Goal: Use online tool/utility: Utilize a website feature to perform a specific function

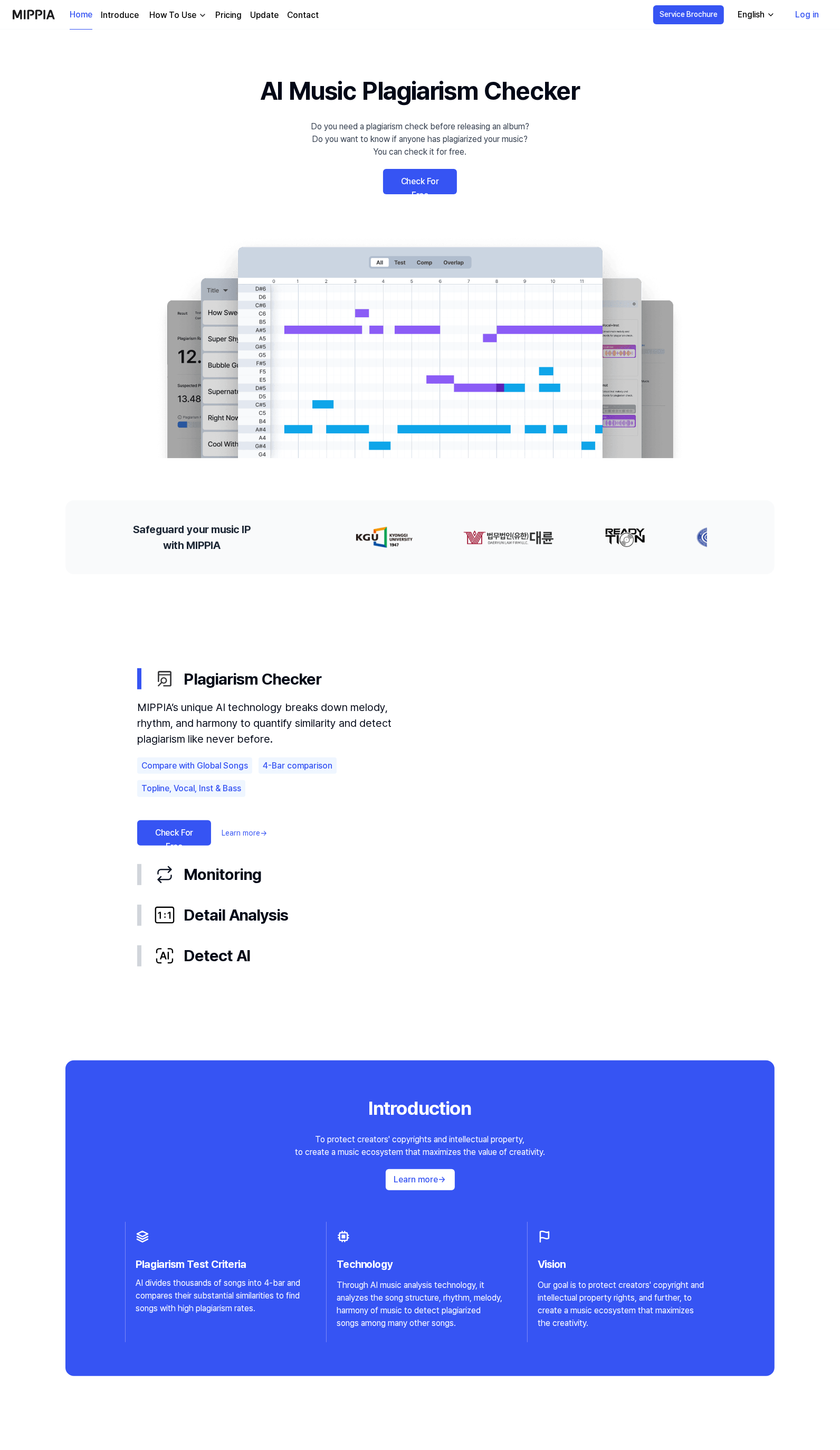
click at [409, 179] on link "Check For Free" at bounding box center [420, 181] width 74 height 25
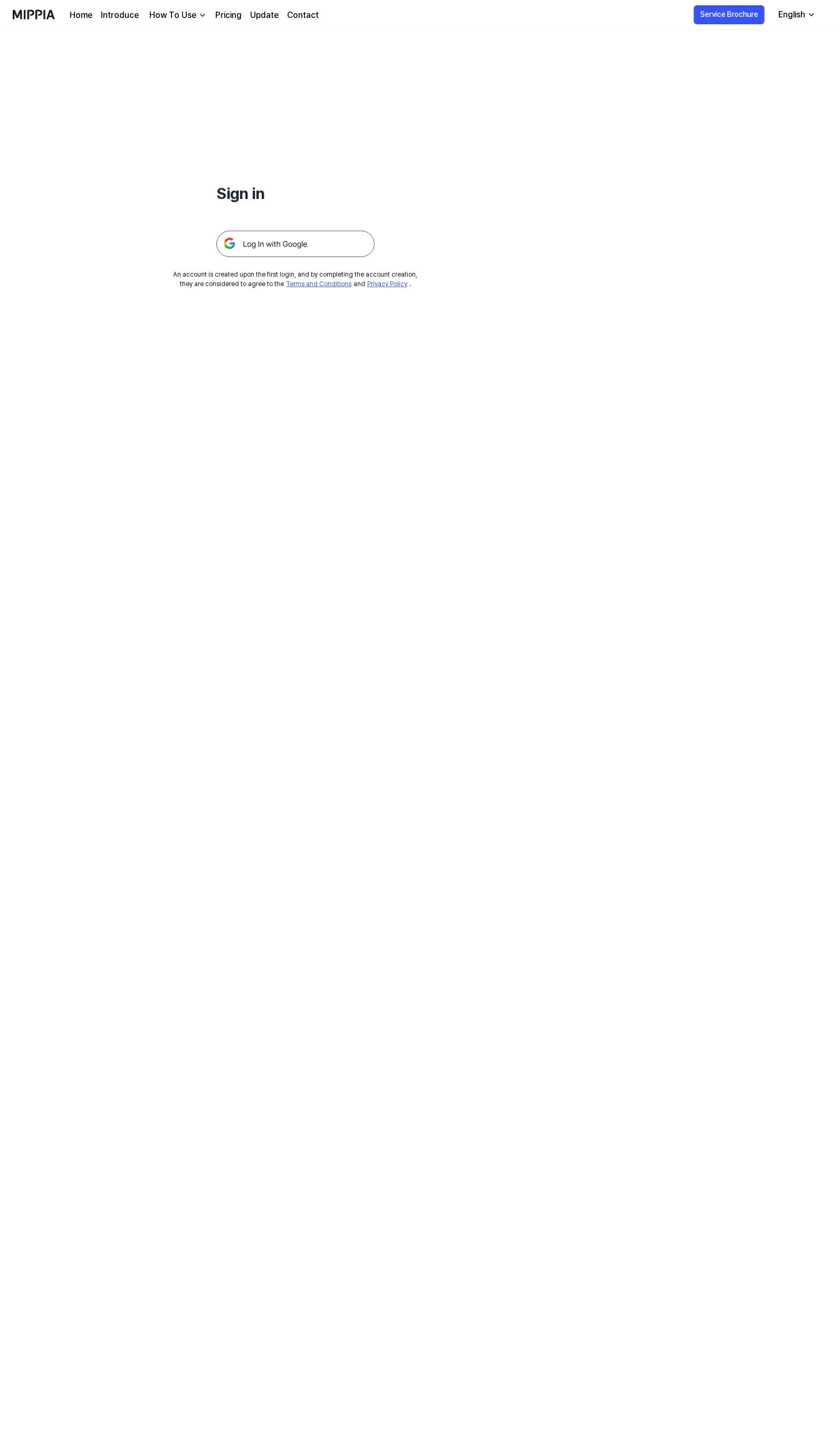
click at [270, 238] on img at bounding box center [295, 243] width 158 height 26
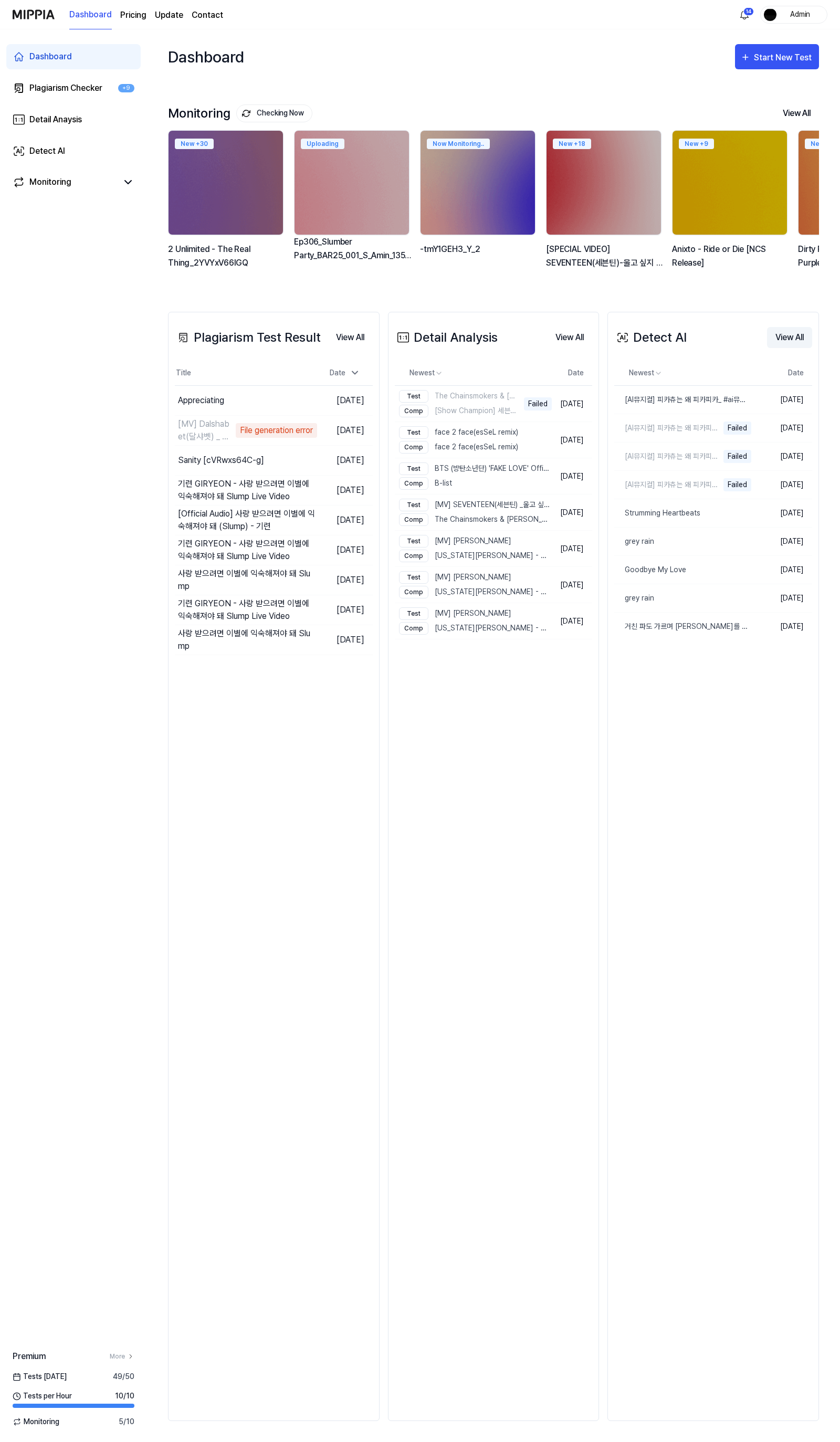
click at [785, 343] on button "View All" at bounding box center [789, 337] width 45 height 21
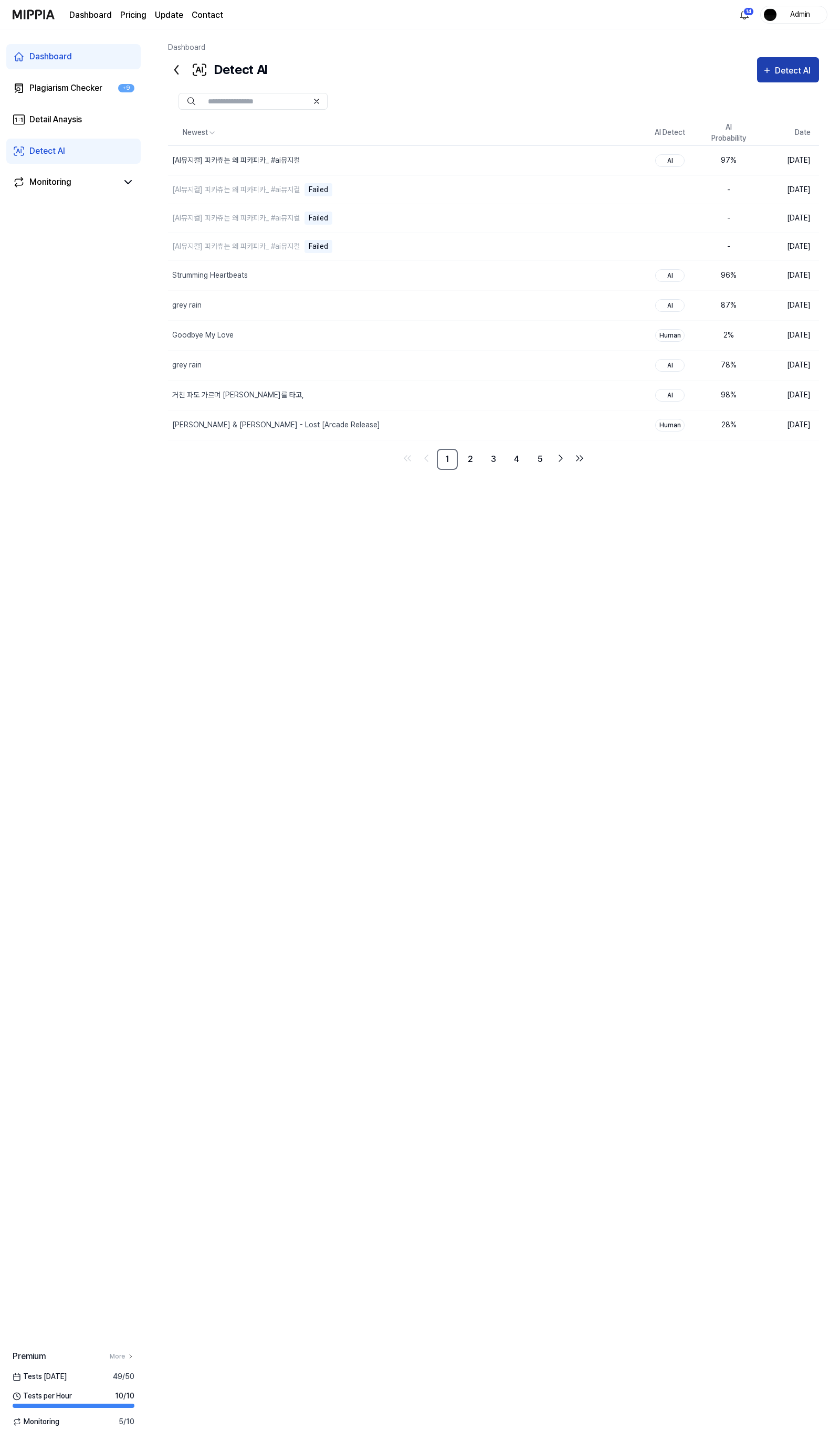
click at [773, 74] on div "Detect AI" at bounding box center [788, 71] width 51 height 13
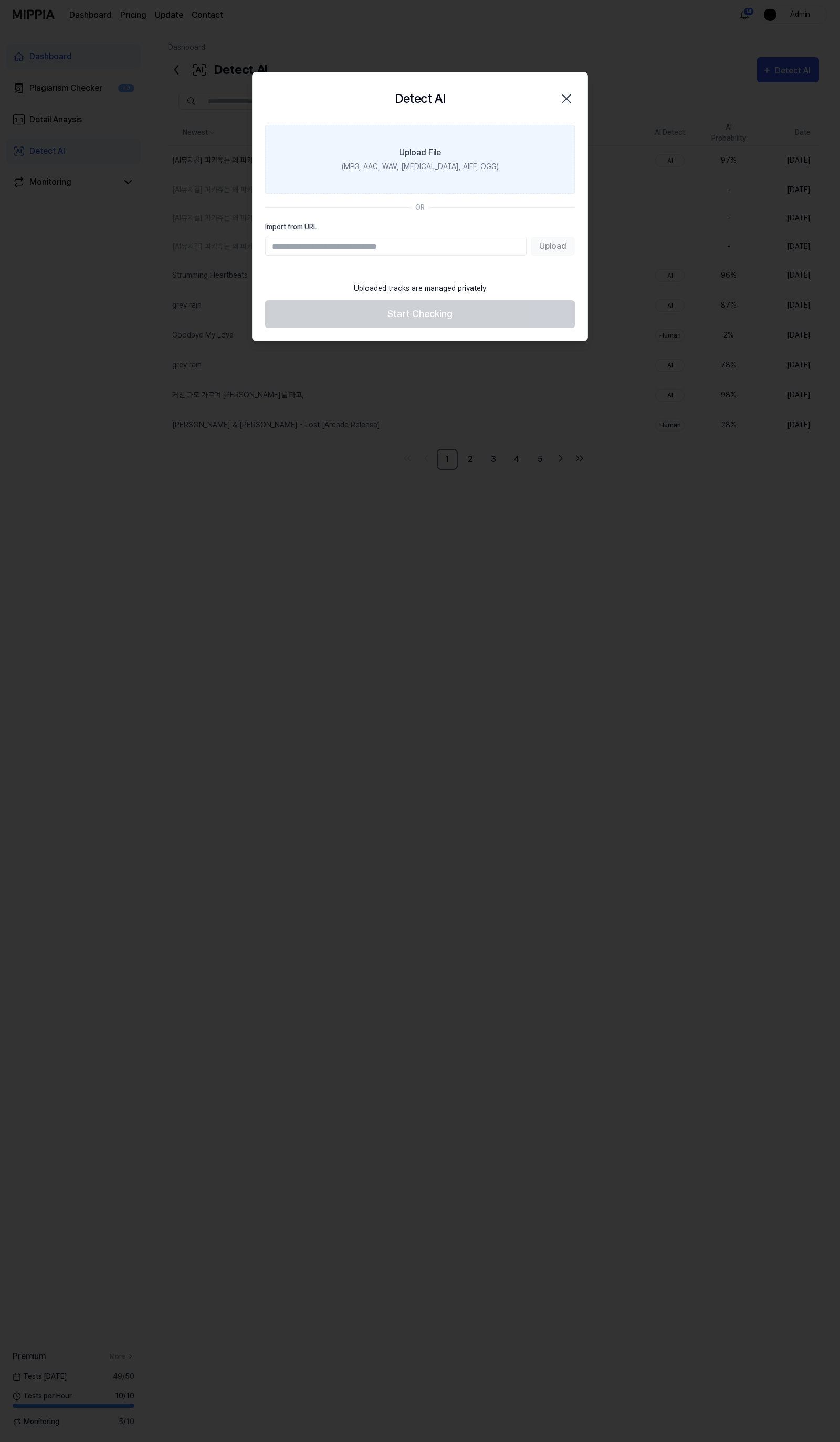
click at [404, 186] on label "Upload File (MP3, AAC, WAV, [MEDICAL_DATA], AIFF, OGG)" at bounding box center [420, 160] width 310 height 69
click at [0, 0] on input "Upload File (MP3, AAC, WAV, [MEDICAL_DATA], AIFF, OGG)" at bounding box center [0, 0] width 0 height 0
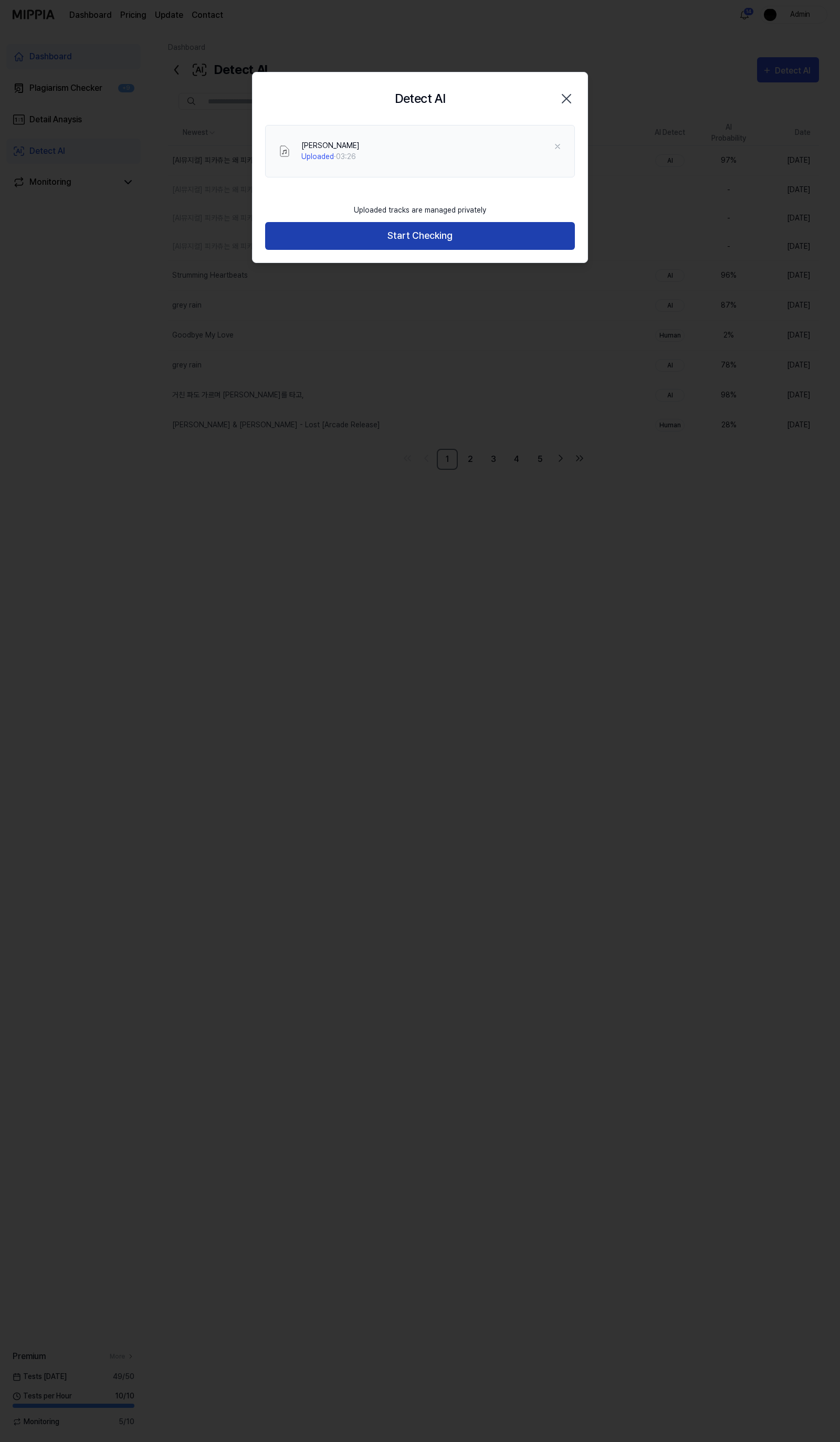
click at [445, 230] on button "Start Checking" at bounding box center [420, 236] width 310 height 28
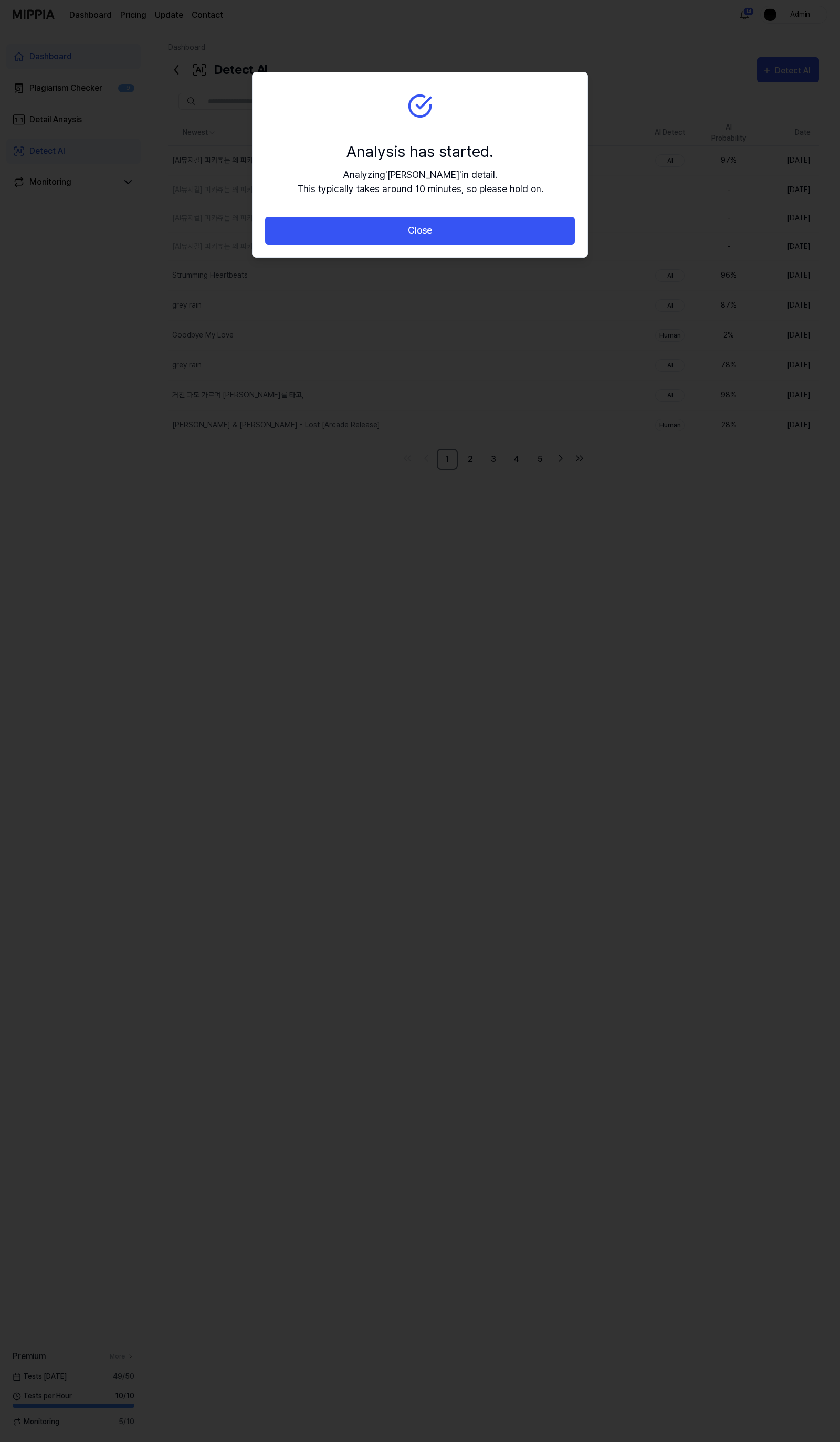
click at [445, 230] on button "Close" at bounding box center [420, 231] width 310 height 28
